Goal: Information Seeking & Learning: Learn about a topic

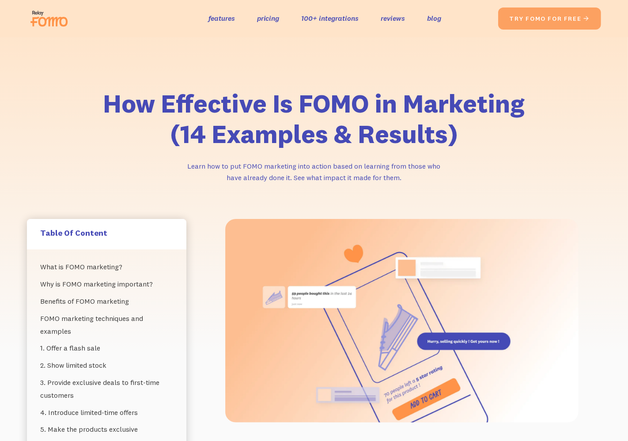
scroll to position [334, 0]
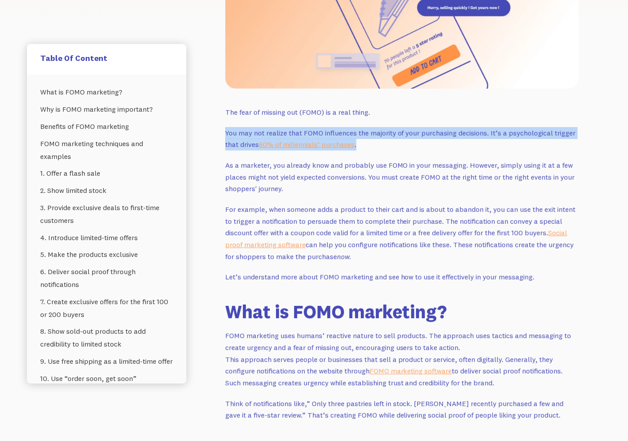
drag, startPoint x: 371, startPoint y: 144, endPoint x: 209, endPoint y: 133, distance: 162.4
copy p "You may not realize that FOMO influences the majority of your purchasing decisi…"
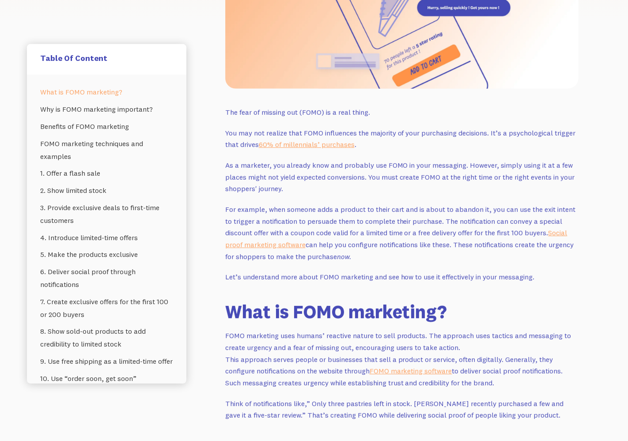
scroll to position [624, 0]
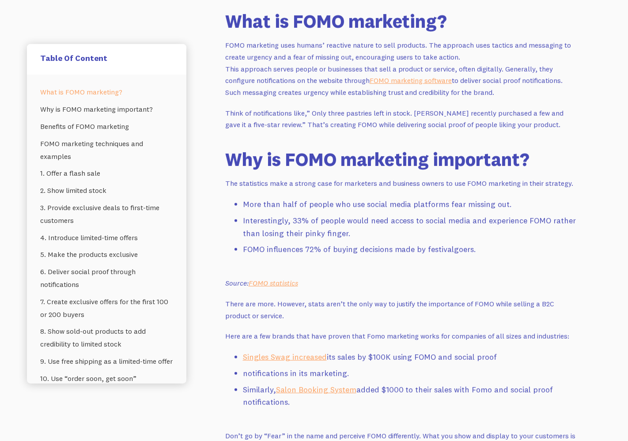
click at [400, 254] on li "FOMO influences 72% of buying decisions made by festivalgoers." at bounding box center [411, 249] width 336 height 13
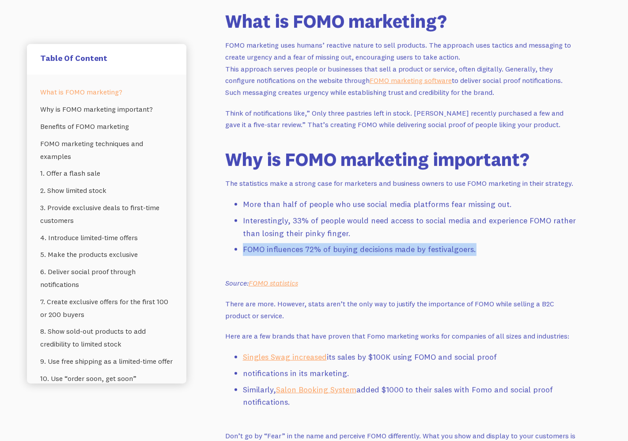
click at [400, 254] on li "FOMO influences 72% of buying decisions made by festivalgoers." at bounding box center [411, 249] width 336 height 13
click at [282, 286] on em "FOMO statistics" at bounding box center [273, 283] width 49 height 9
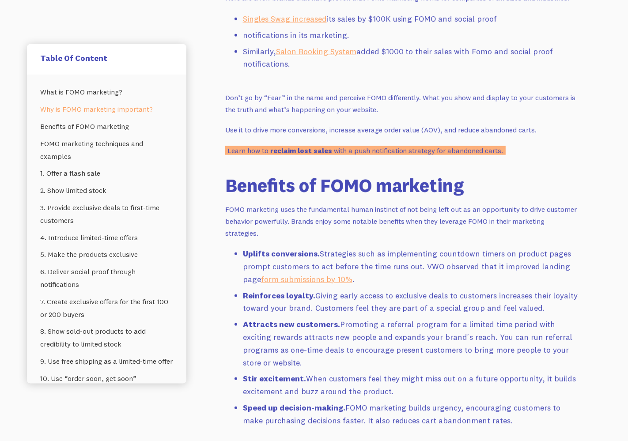
scroll to position [1032, 0]
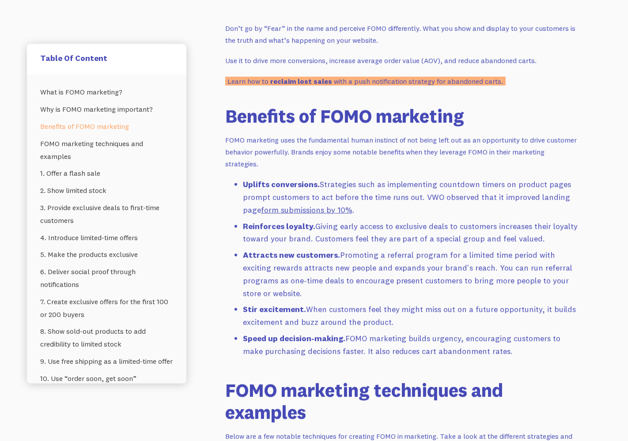
click at [342, 212] on link "form submissions by 10%" at bounding box center [306, 210] width 91 height 10
drag, startPoint x: 378, startPoint y: 213, endPoint x: 261, endPoint y: 208, distance: 118.0
click at [261, 208] on li "Uplifts conversions. Strategies such as implementing countdown timers on produc…" at bounding box center [411, 197] width 336 height 38
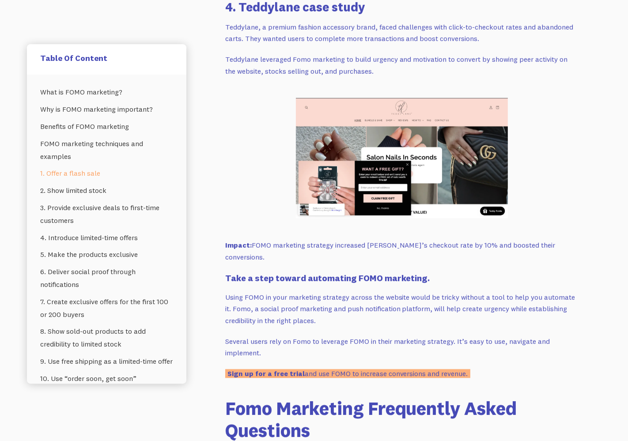
scroll to position [258, 0]
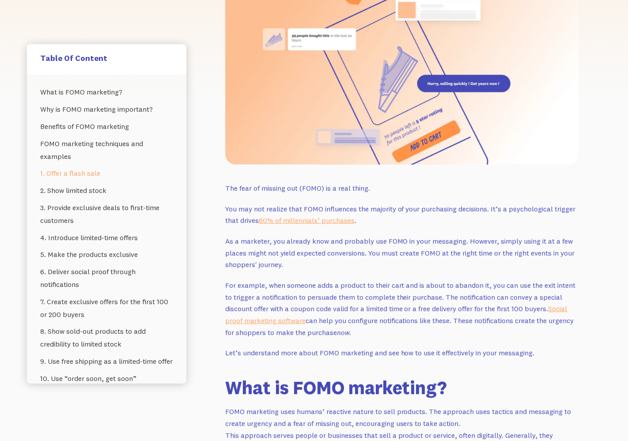
click at [288, 217] on link "60% of millennials’ purchases" at bounding box center [307, 220] width 96 height 9
click at [304, 221] on link "60% of millennials’ purchases" at bounding box center [307, 220] width 96 height 9
